Goal: Check status: Check status

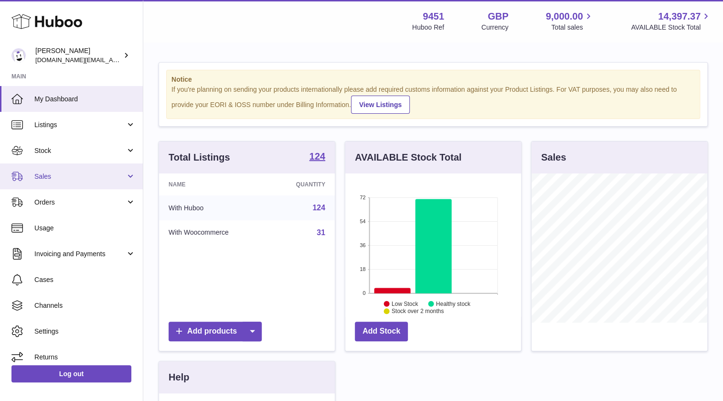
click at [68, 176] on span "Sales" at bounding box center [79, 176] width 91 height 9
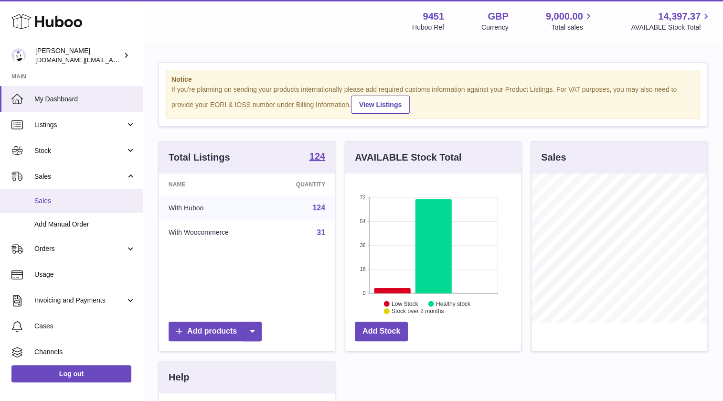
click at [38, 202] on span "Sales" at bounding box center [84, 200] width 101 height 9
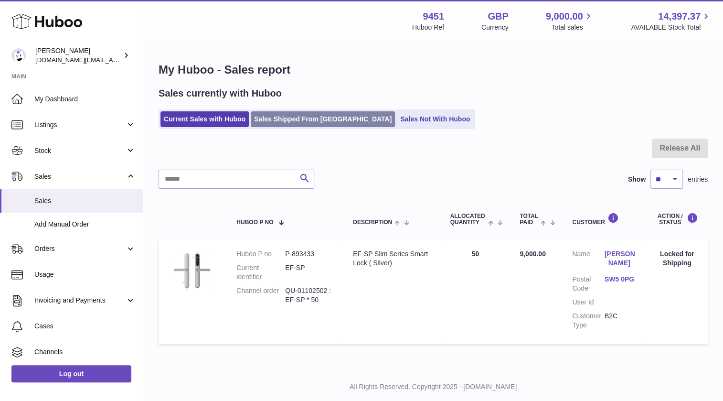
click at [313, 118] on link "Sales Shipped From [GEOGRAPHIC_DATA]" at bounding box center [323, 119] width 144 height 16
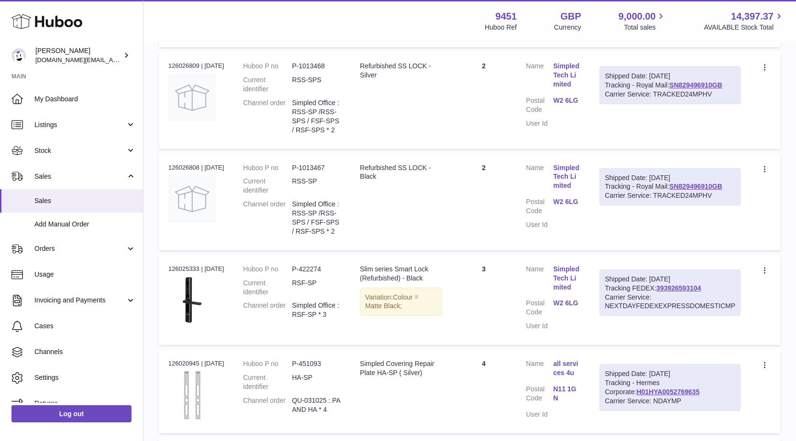
scroll to position [430, 0]
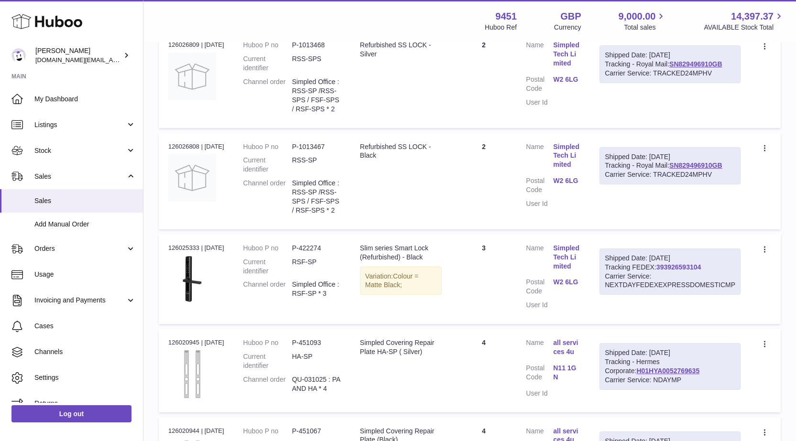
click at [699, 268] on link "393926593104" at bounding box center [678, 267] width 44 height 8
click at [690, 269] on link "393926593104" at bounding box center [678, 267] width 44 height 8
